Goal: Task Accomplishment & Management: Complete application form

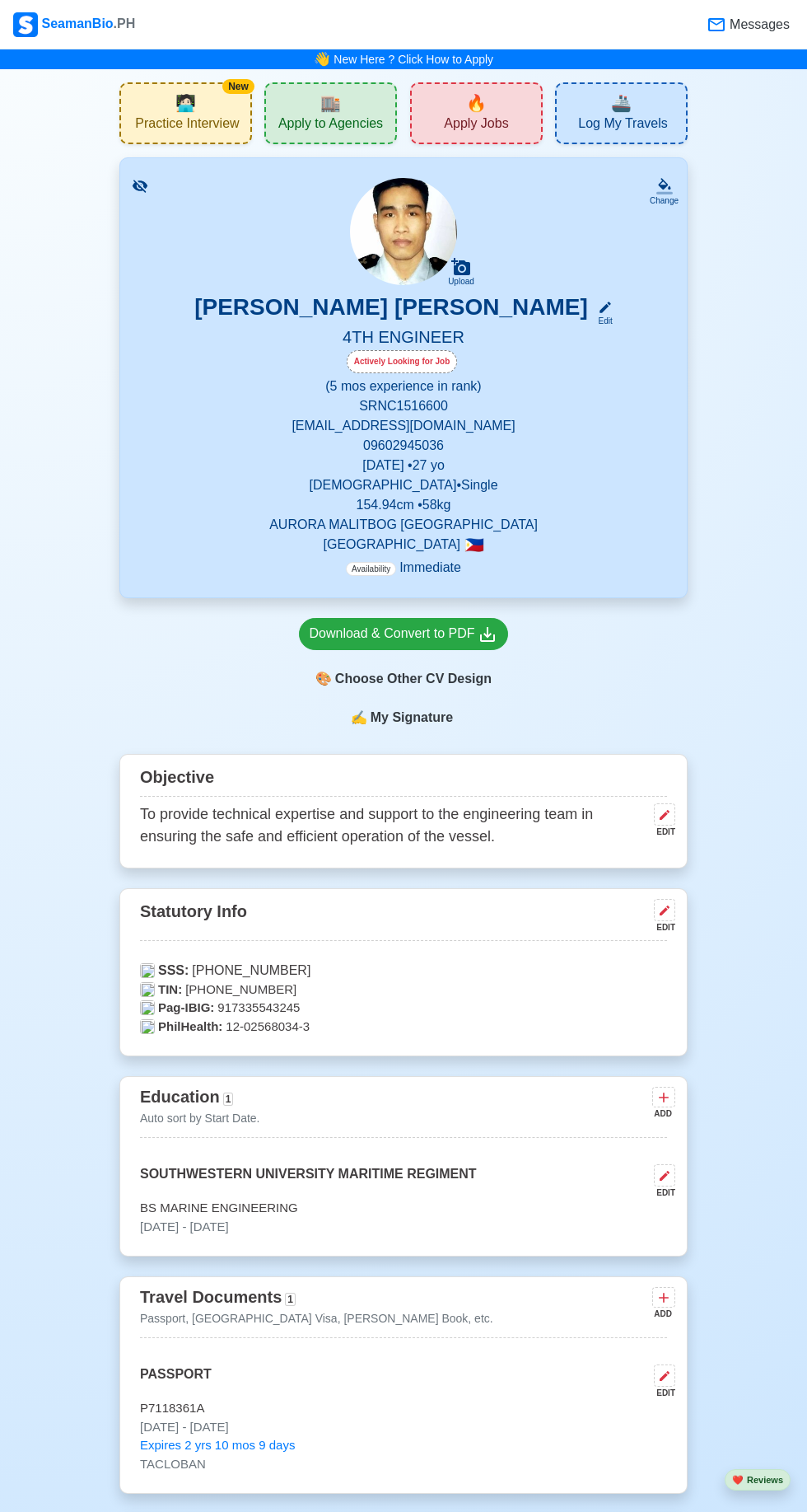
click at [465, 106] on div "🔥 Apply Jobs" at bounding box center [476, 112] width 133 height 62
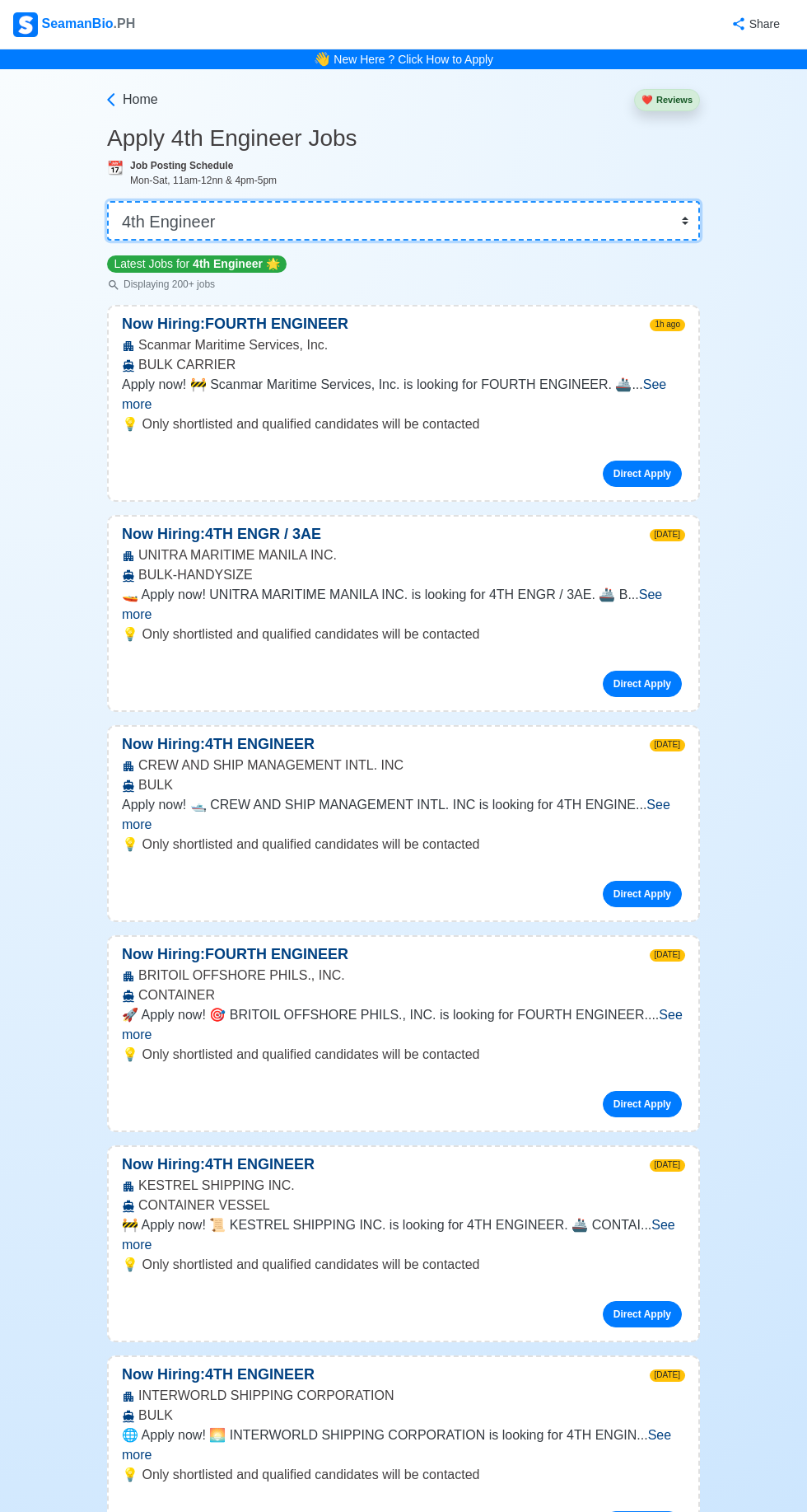
click at [657, 216] on select "👉 Select Rank or Position Master Chief Officer 2nd Officer 3rd Officer Junior O…" at bounding box center [404, 221] width 593 height 40
select select "Junior Engineer"
click at [107, 201] on select "👉 Select Rank or Position Master Chief Officer 2nd Officer 3rd Officer Junior O…" at bounding box center [404, 221] width 593 height 40
